Goal: Complete application form: Complete application form

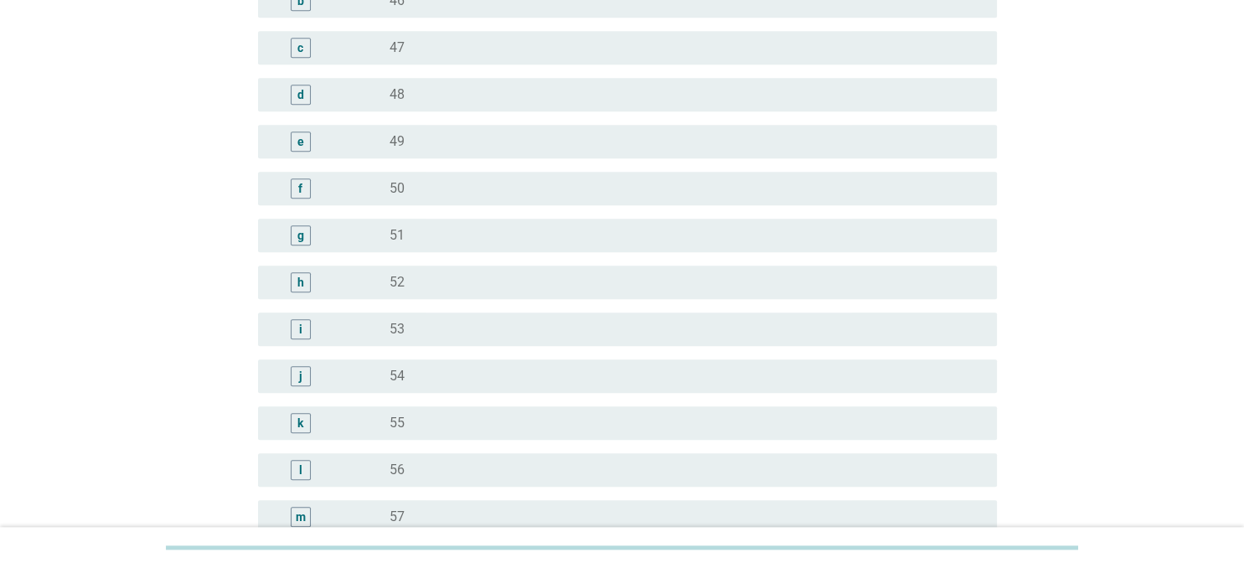
scroll to position [2090, 0]
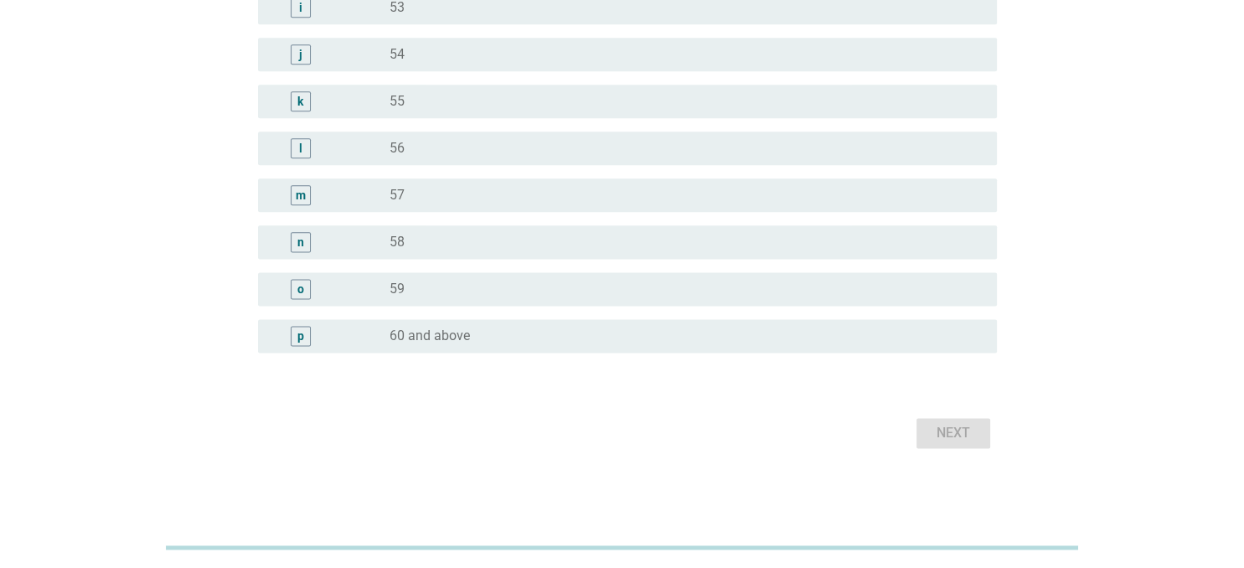
click at [490, 337] on div "radio_button_unchecked 60 and above" at bounding box center [679, 335] width 580 height 17
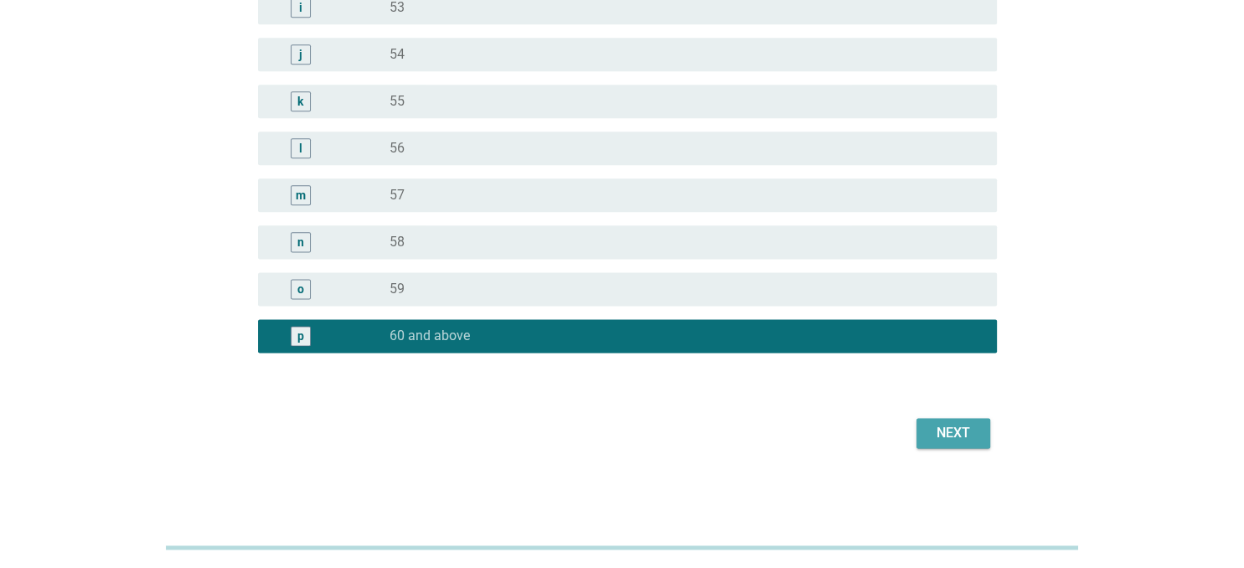
click at [965, 430] on div "Next" at bounding box center [953, 433] width 47 height 20
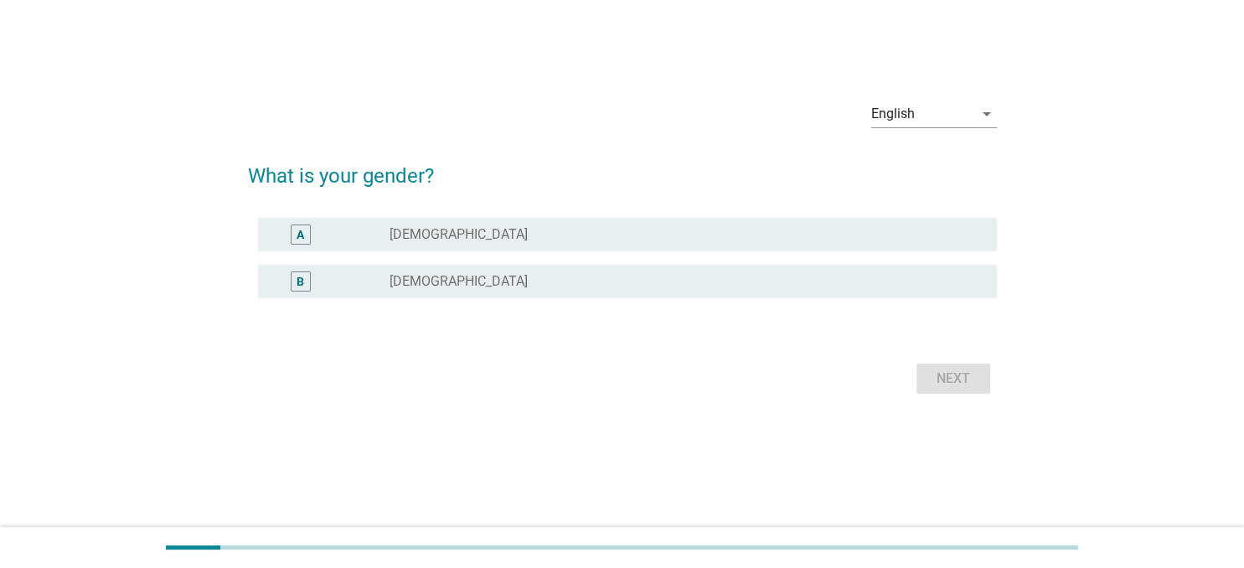
scroll to position [0, 0]
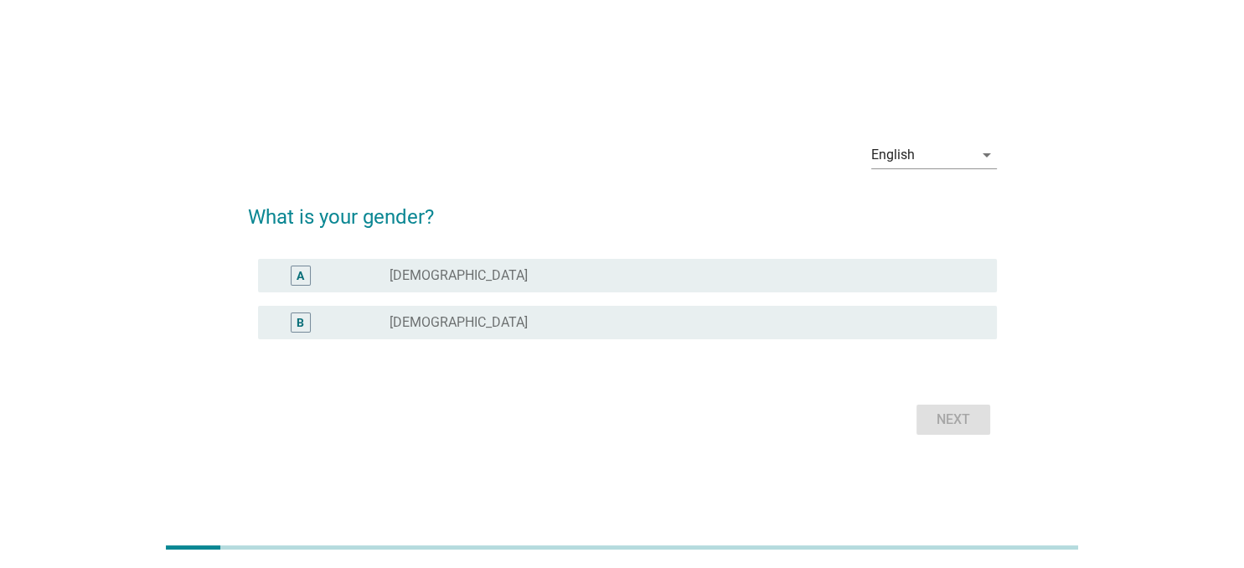
click at [769, 281] on div "radio_button_unchecked [DEMOGRAPHIC_DATA]" at bounding box center [679, 275] width 580 height 17
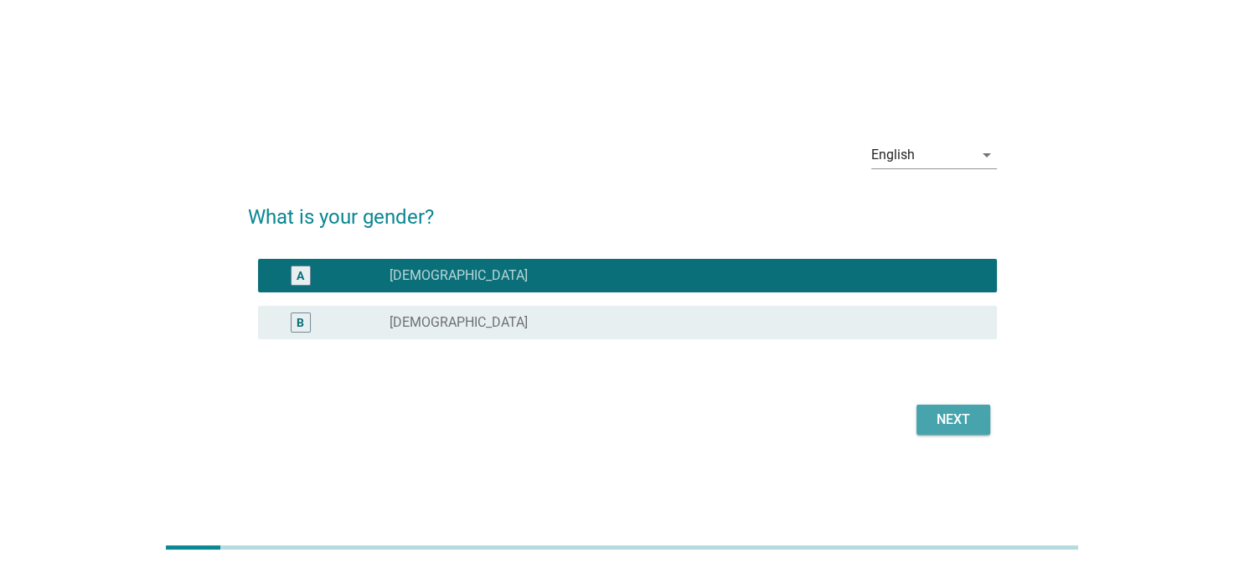
click at [964, 419] on div "Next" at bounding box center [953, 420] width 47 height 20
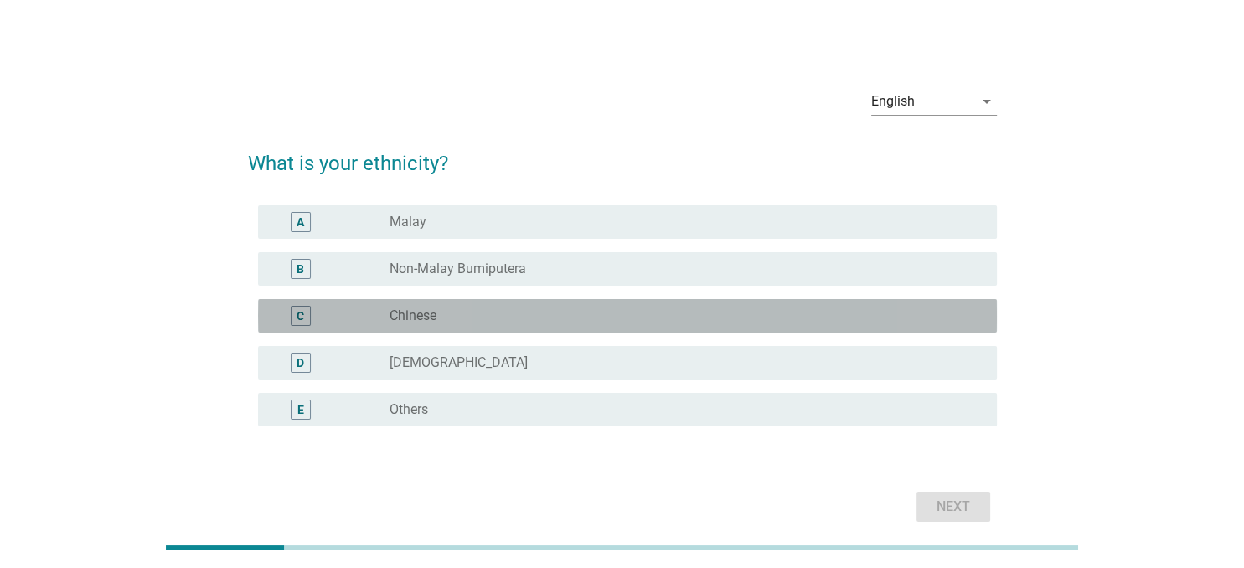
click at [816, 312] on div "radio_button_unchecked Chinese" at bounding box center [679, 315] width 580 height 17
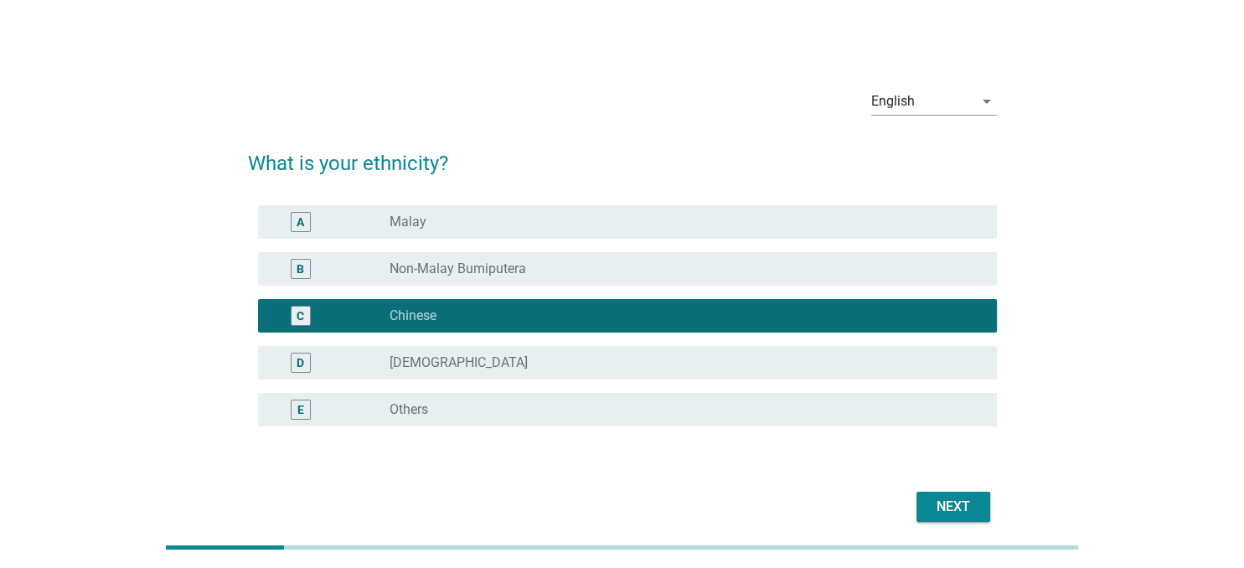
click at [945, 508] on div "Next" at bounding box center [953, 507] width 47 height 20
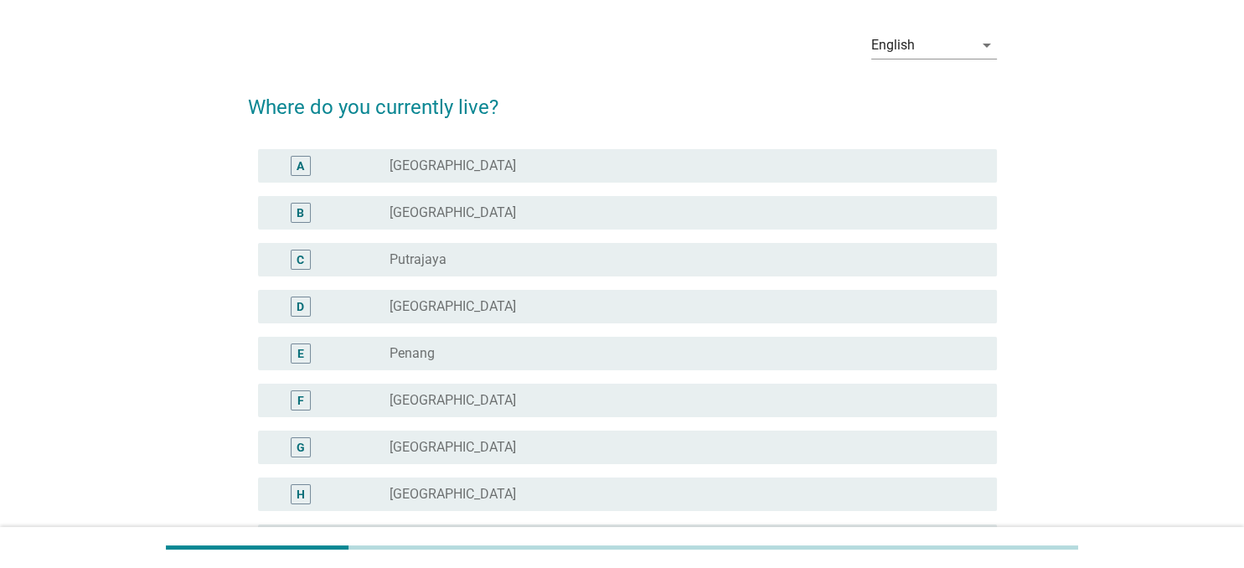
scroll to position [88, 0]
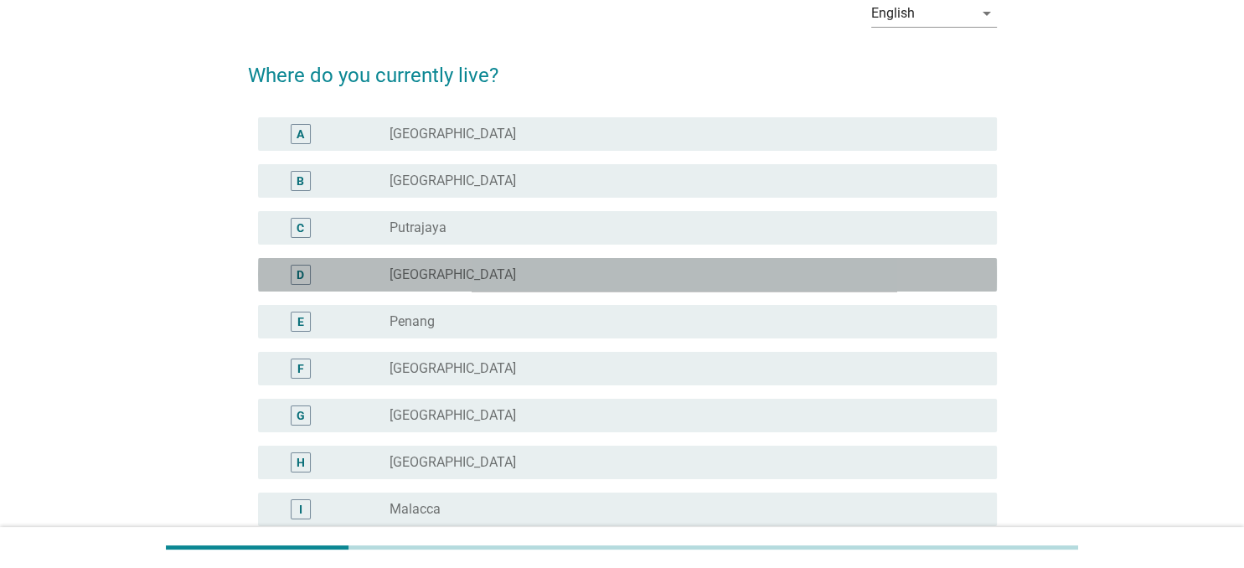
click at [785, 280] on div "radio_button_unchecked [GEOGRAPHIC_DATA]" at bounding box center [679, 274] width 580 height 17
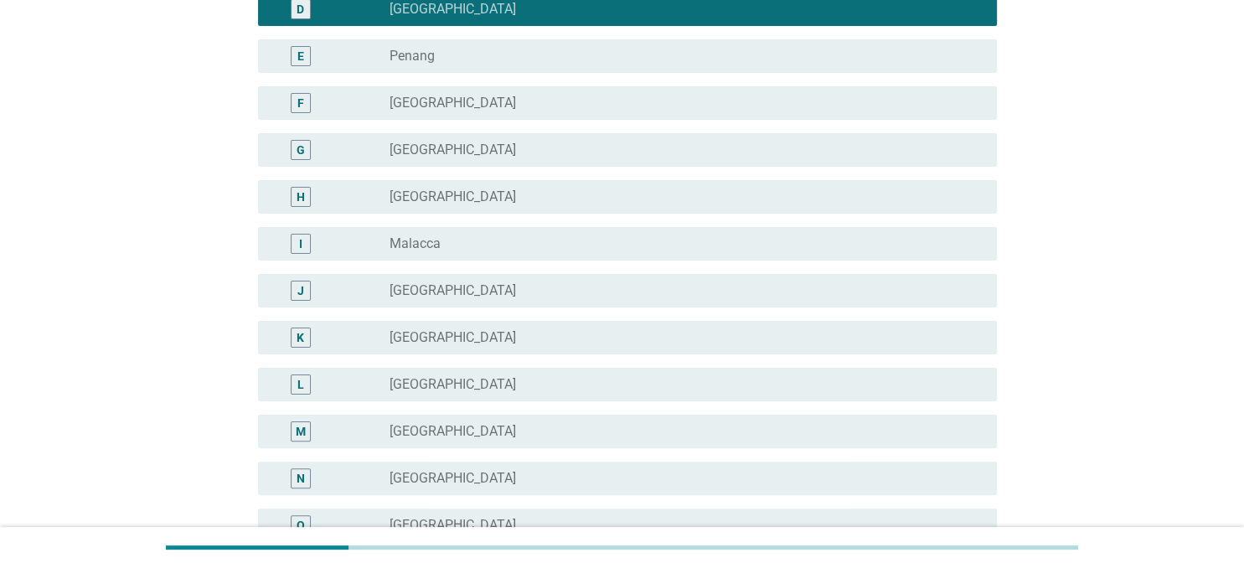
scroll to position [590, 0]
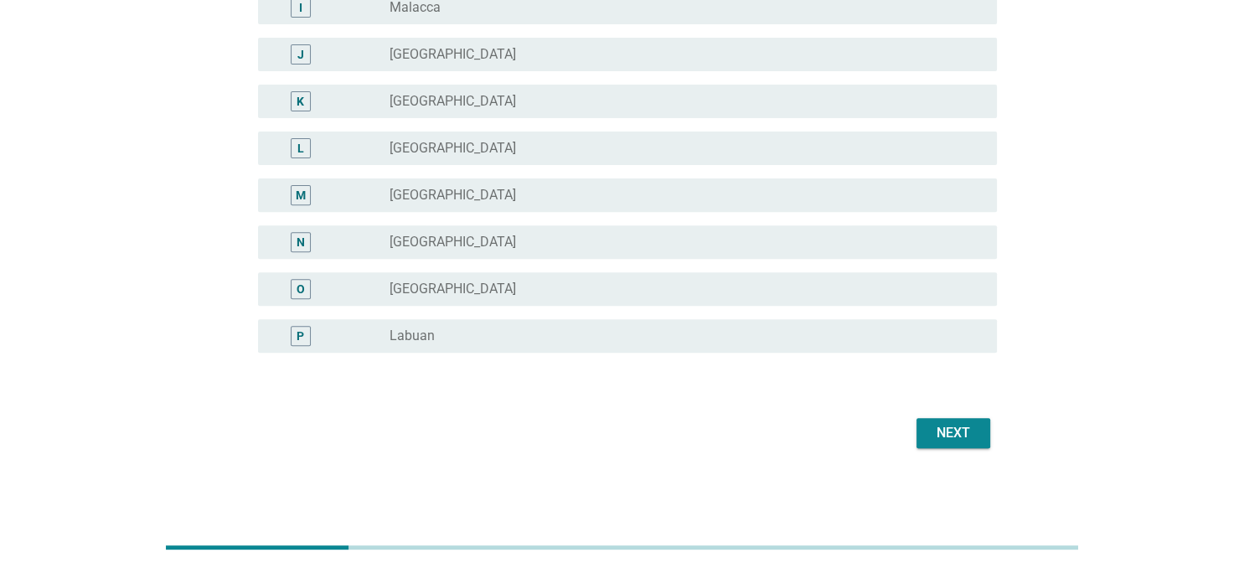
click at [963, 430] on div "Next" at bounding box center [953, 433] width 47 height 20
click at [963, 430] on div "Next" at bounding box center [622, 433] width 749 height 40
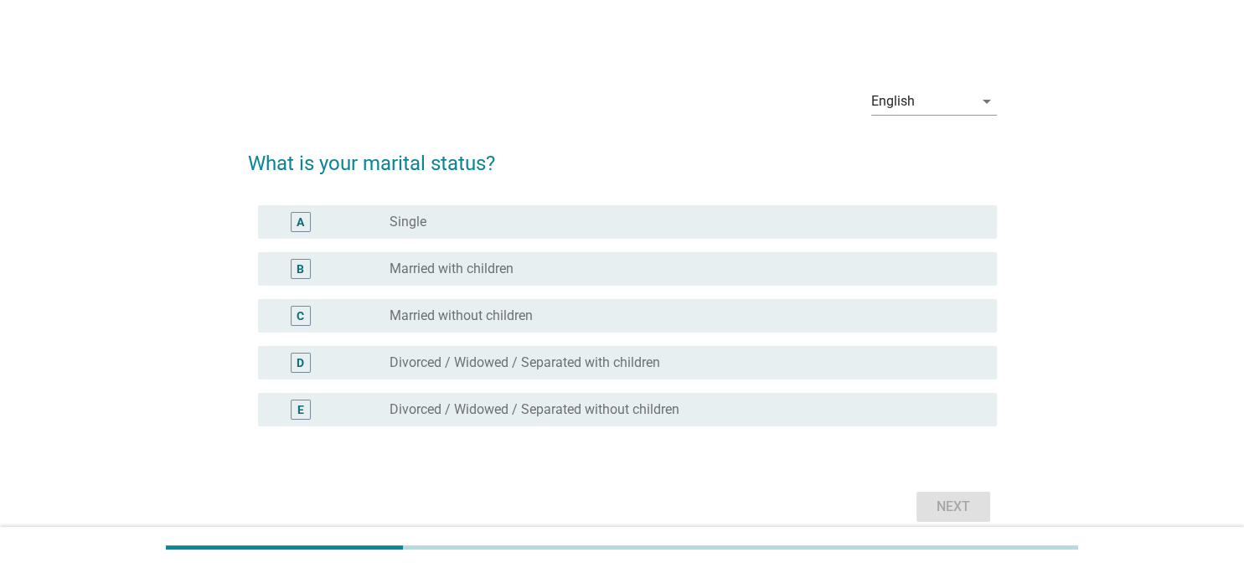
click at [740, 279] on div "B radio_button_unchecked Married with children" at bounding box center [627, 268] width 739 height 33
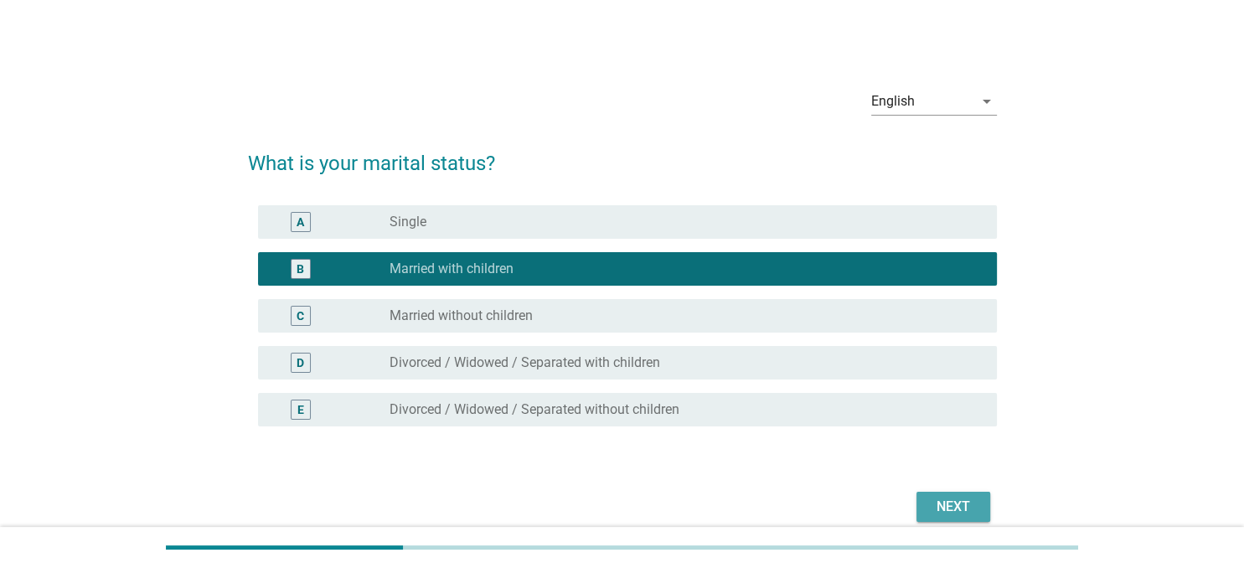
click at [976, 501] on button "Next" at bounding box center [953, 507] width 74 height 30
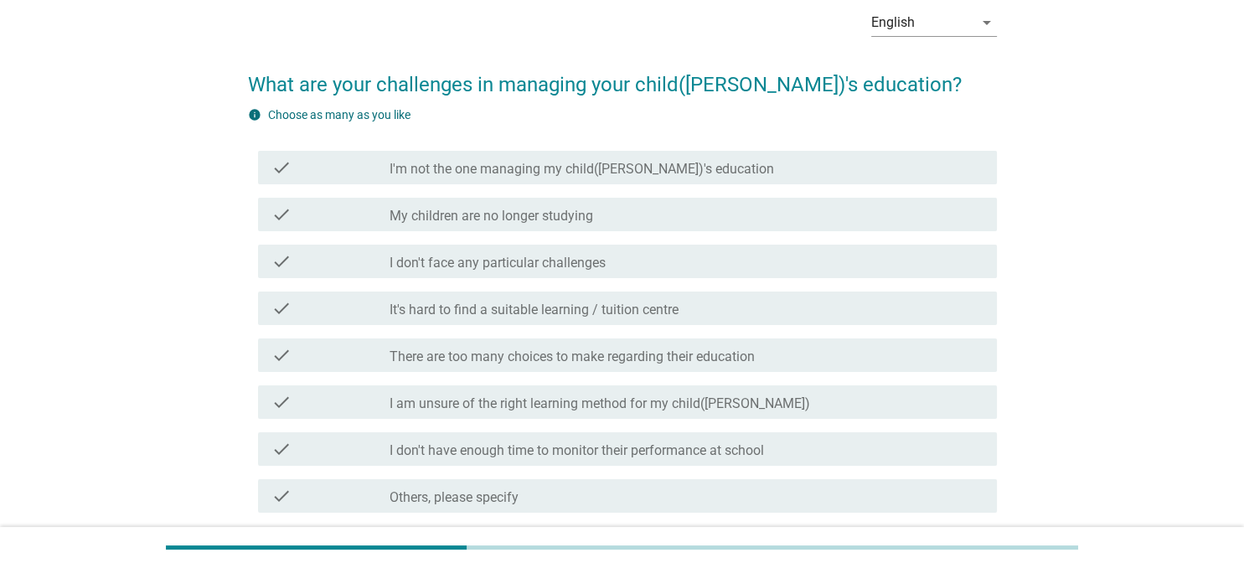
scroll to position [219, 0]
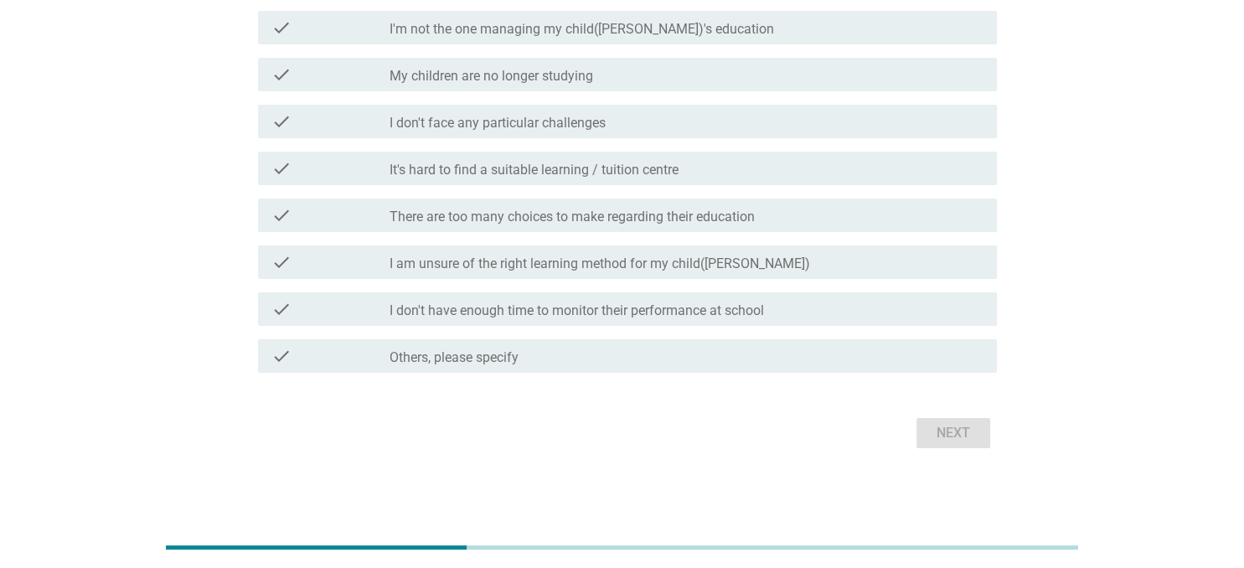
click at [963, 433] on div "Next" at bounding box center [622, 433] width 749 height 40
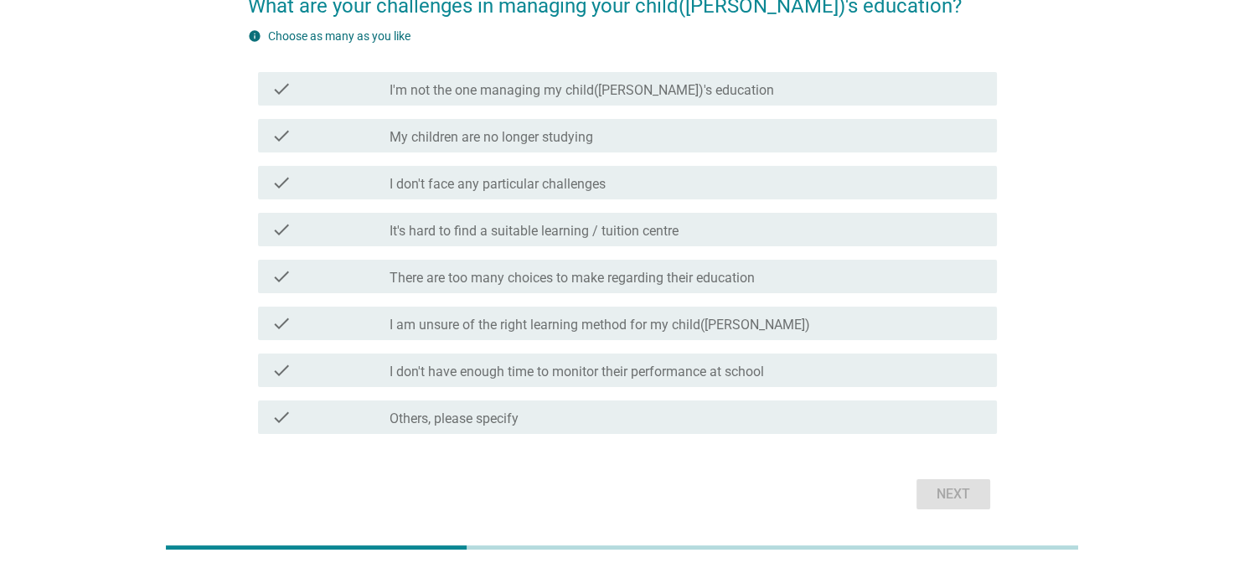
scroll to position [0, 0]
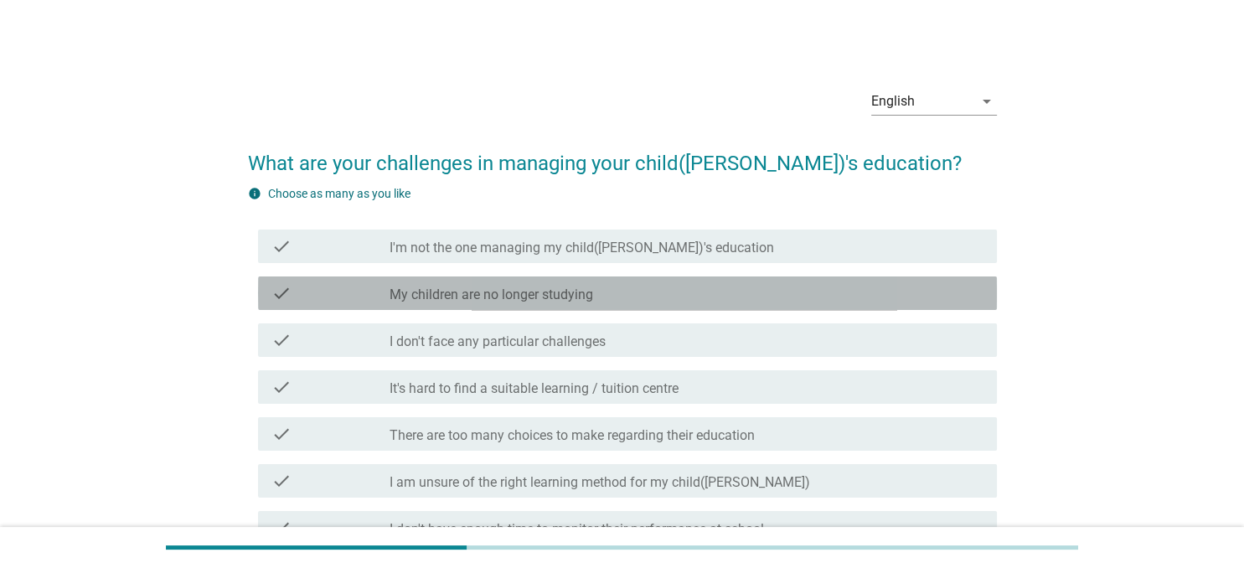
click at [773, 291] on div "check_box_outline_blank My children are no longer studying" at bounding box center [685, 293] width 593 height 20
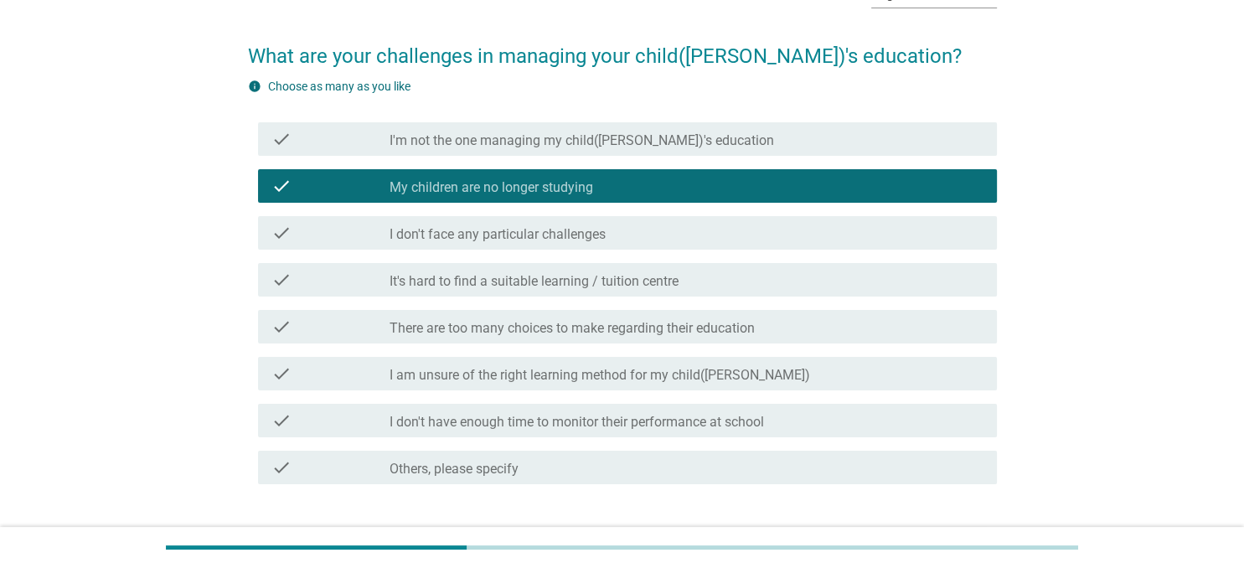
scroll to position [219, 0]
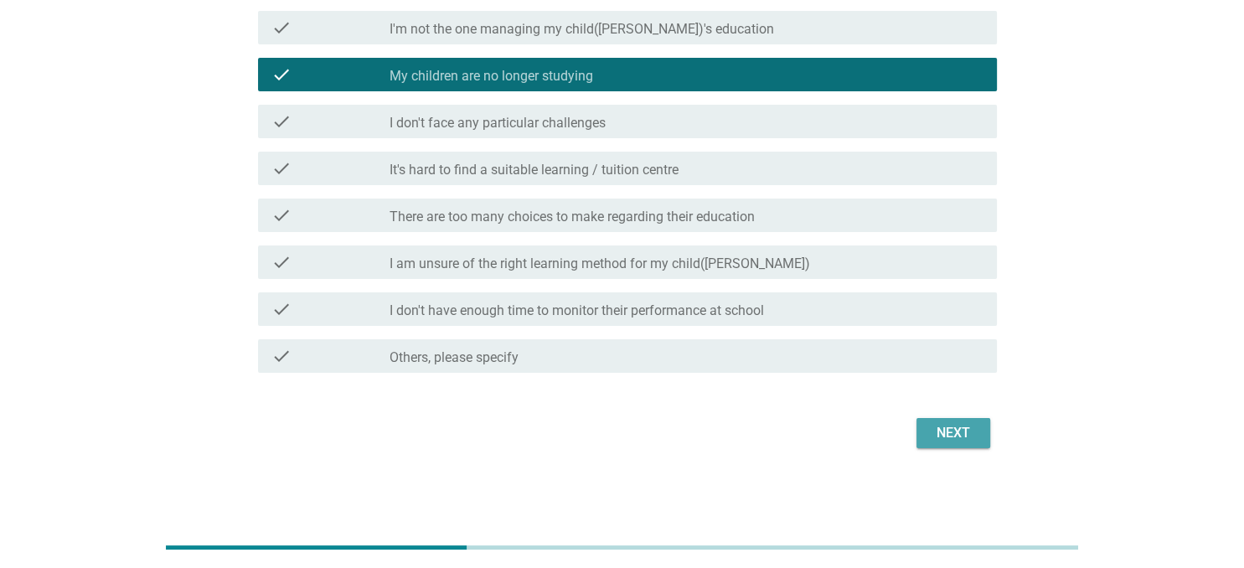
click at [967, 434] on div "Next" at bounding box center [953, 433] width 47 height 20
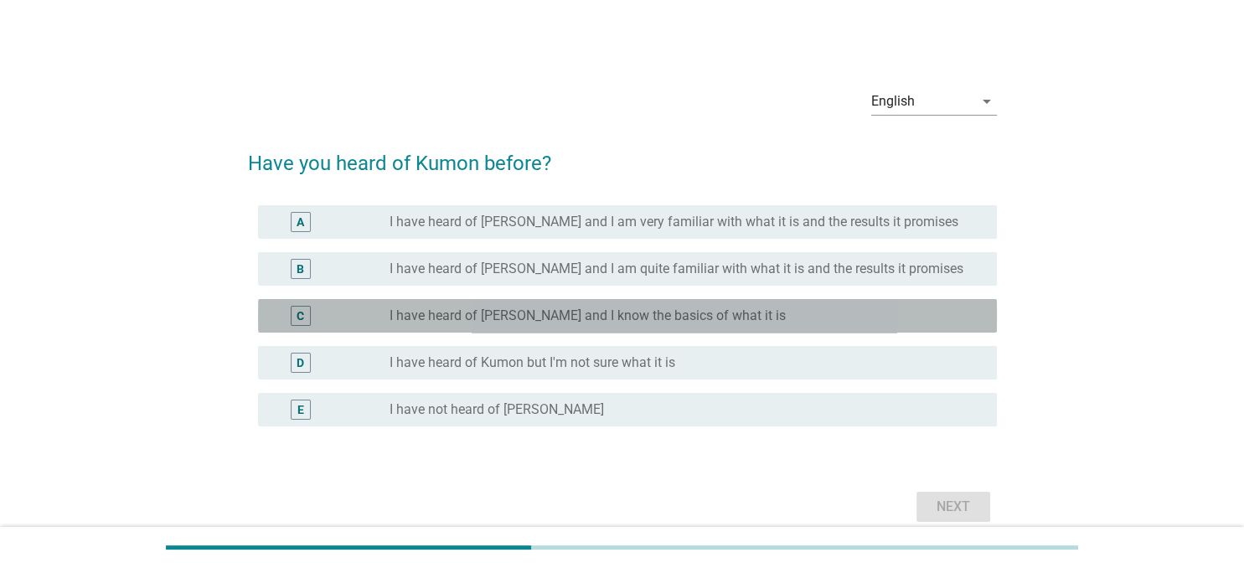
click at [800, 311] on div "radio_button_unchecked I have heard of [PERSON_NAME] and I know the basics of w…" at bounding box center [679, 315] width 580 height 17
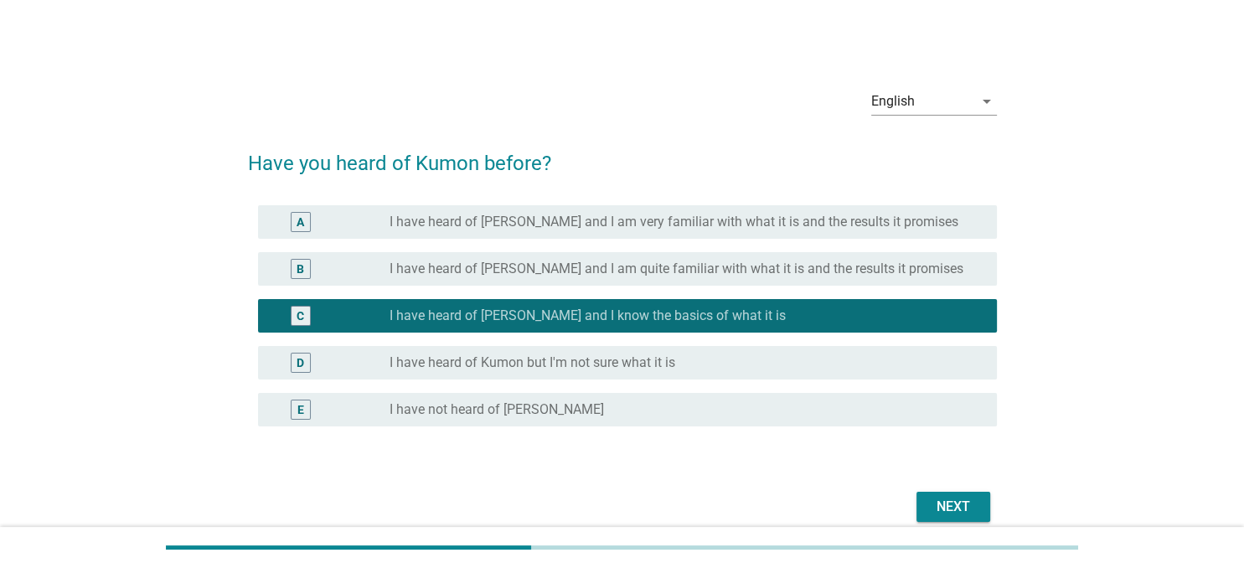
click at [948, 503] on div "Next" at bounding box center [953, 507] width 47 height 20
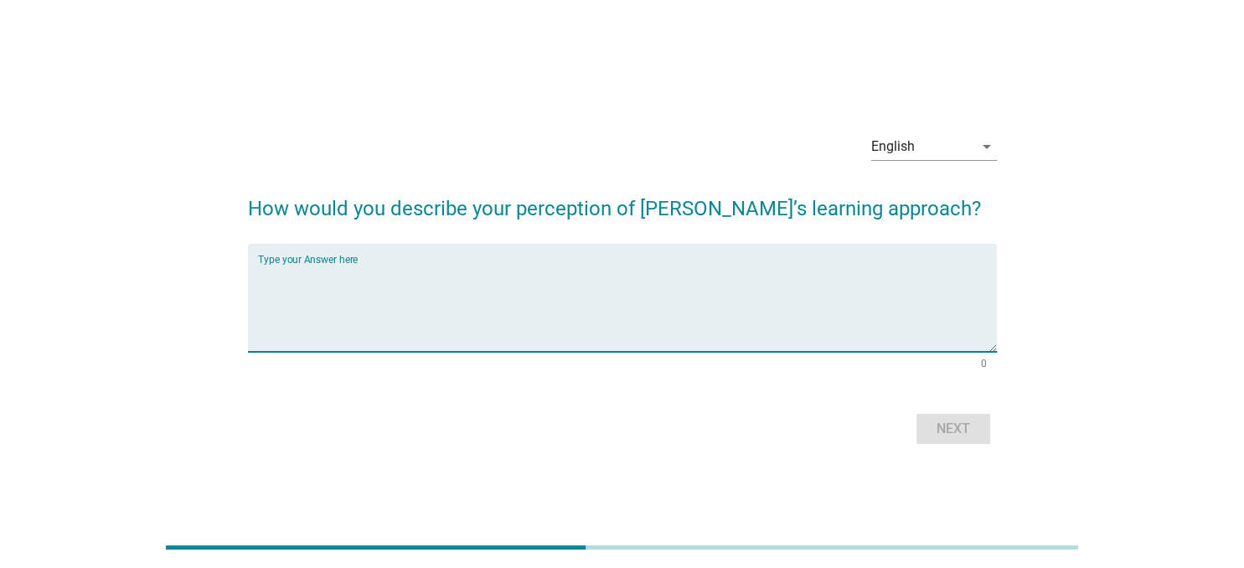
click at [385, 281] on textarea "Type your Answer here" at bounding box center [627, 308] width 739 height 88
click at [360, 260] on div "Type your Answer here" at bounding box center [627, 298] width 739 height 108
click at [269, 265] on textarea "Type your Answer here" at bounding box center [627, 308] width 739 height 88
type textarea "type to groom kid's talents"
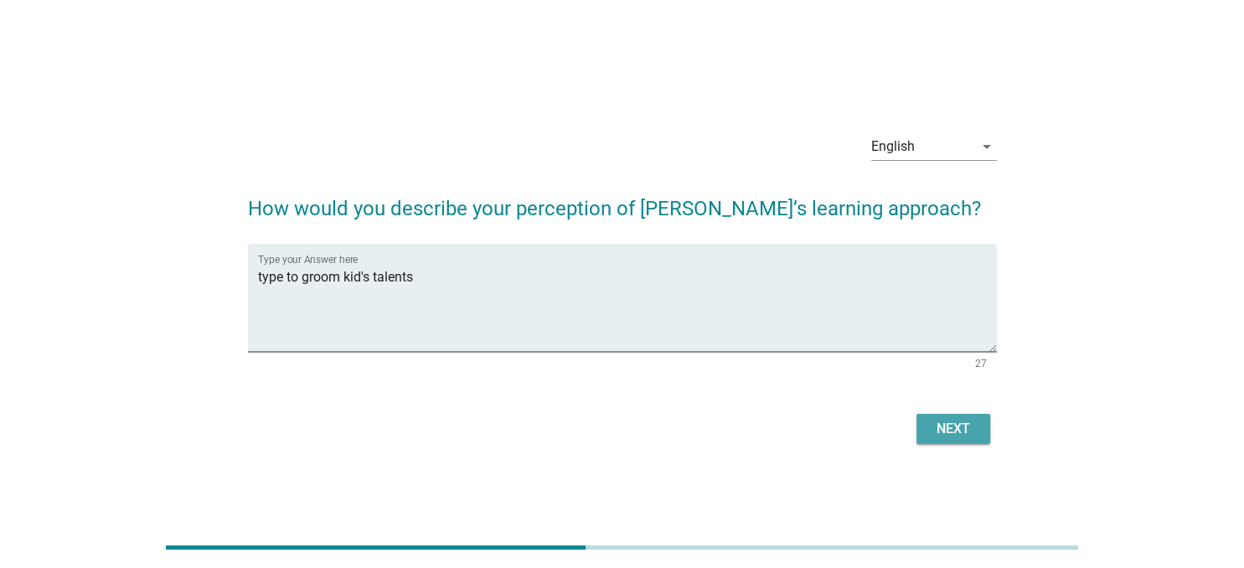
click at [960, 427] on div "Next" at bounding box center [953, 429] width 47 height 20
